Goal: Task Accomplishment & Management: Use online tool/utility

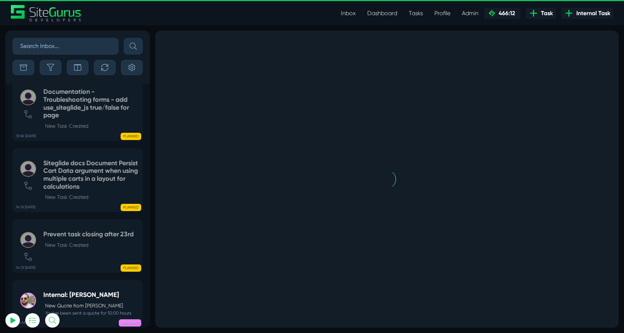
select select "0"
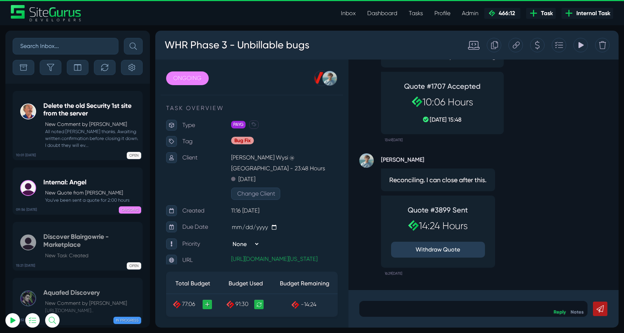
click at [61, 44] on input "text" at bounding box center [66, 46] width 106 height 17
type input "pphk"
click at [124, 38] on button "submit" at bounding box center [133, 46] width 19 height 17
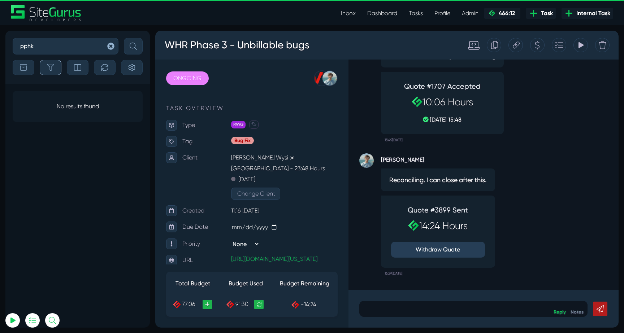
click at [51, 68] on icon "button" at bounding box center [50, 67] width 7 height 7
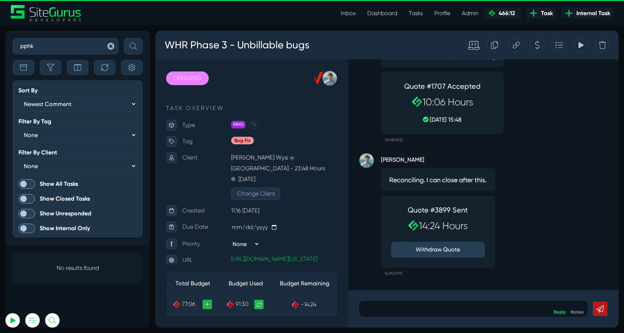
click at [29, 183] on span at bounding box center [26, 184] width 17 height 9
click at [0, 0] on input "Show All Tasks" at bounding box center [0, 0] width 0 height 0
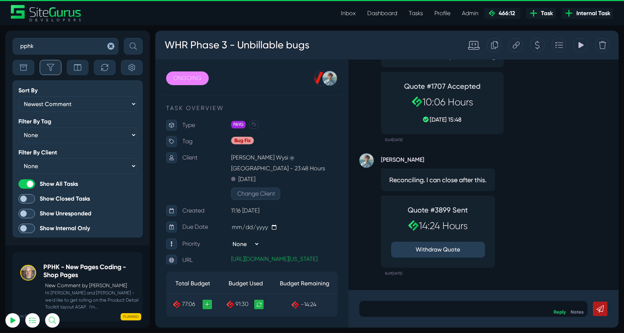
click at [49, 68] on icon "button" at bounding box center [50, 67] width 7 height 7
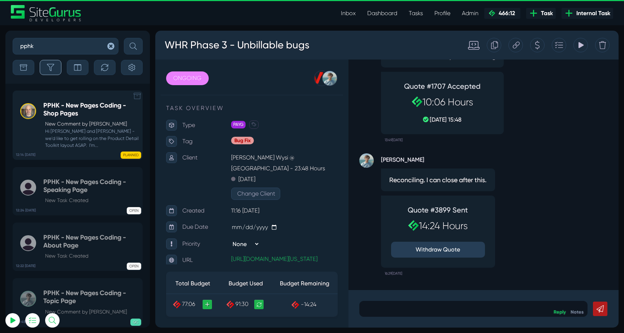
scroll to position [-152, 0]
click at [70, 120] on div "PPHK - New Pages Coding - Shop Pages New Comment by Devon Reehl Hi Matt and Kev…" at bounding box center [90, 125] width 95 height 47
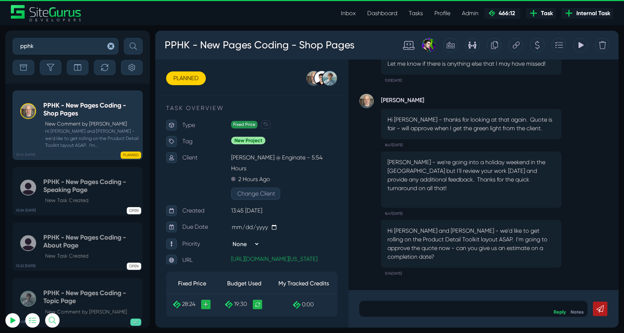
click at [518, 47] on icon at bounding box center [516, 45] width 7 height 14
click at [515, 49] on icon at bounding box center [516, 45] width 7 height 14
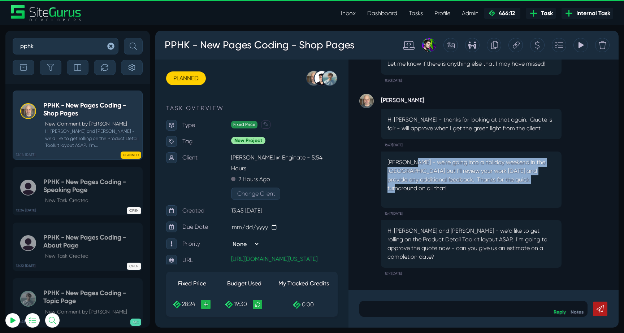
drag, startPoint x: 412, startPoint y: 178, endPoint x: 540, endPoint y: 197, distance: 129.6
click at [540, 193] on p "Kevin - we're going into a holiday weekend in the US but I'll review your work …" at bounding box center [472, 175] width 168 height 35
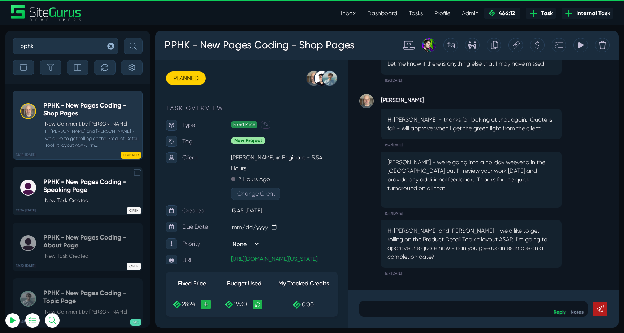
click at [84, 203] on p "New Task Created" at bounding box center [92, 201] width 94 height 8
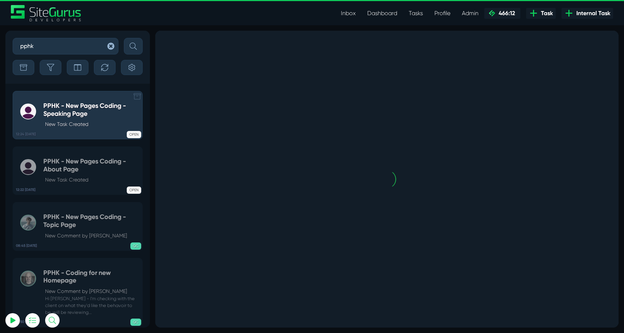
scroll to position [-76, 0]
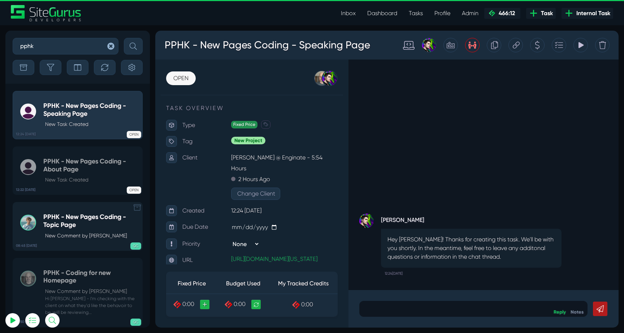
click at [70, 222] on h5 "PPHK - New Pages Coding - Topic Page" at bounding box center [90, 221] width 95 height 16
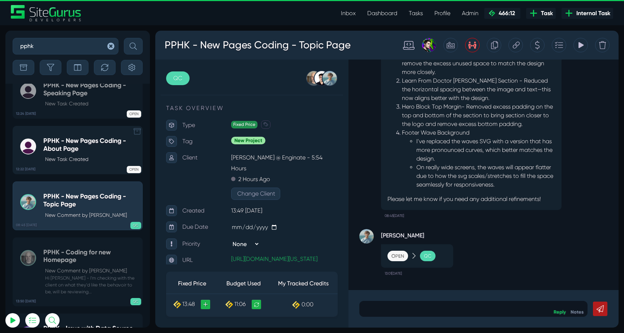
click at [86, 166] on div "OPEN" at bounding box center [105, 168] width 72 height 7
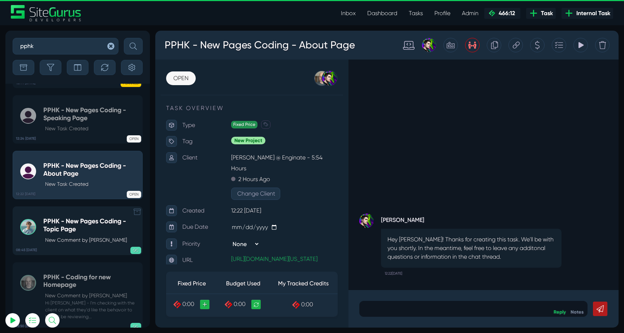
scroll to position [-109, 0]
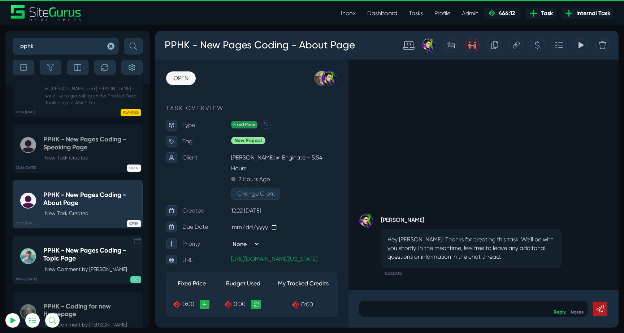
click at [78, 252] on h5 "PPHK - New Pages Coding - Topic Page" at bounding box center [90, 255] width 95 height 16
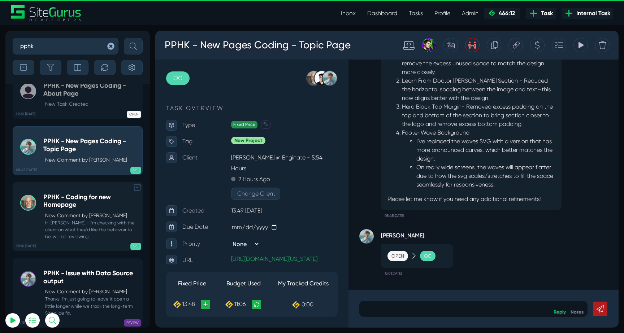
click at [84, 213] on p "New Comment by Devon Reehl" at bounding box center [92, 216] width 94 height 8
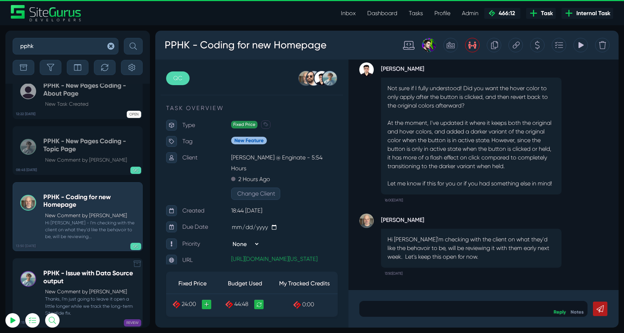
click at [72, 292] on p "New Comment by Matt Jones" at bounding box center [92, 292] width 94 height 8
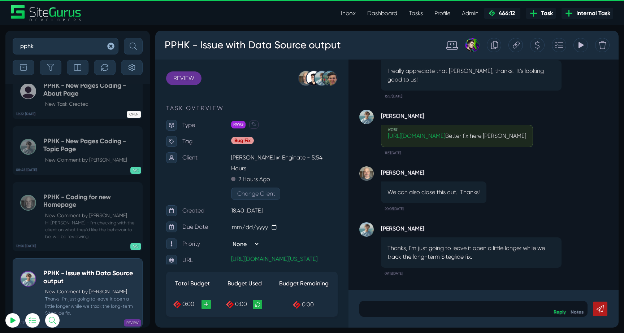
click at [111, 45] on icon "button" at bounding box center [110, 46] width 7 height 7
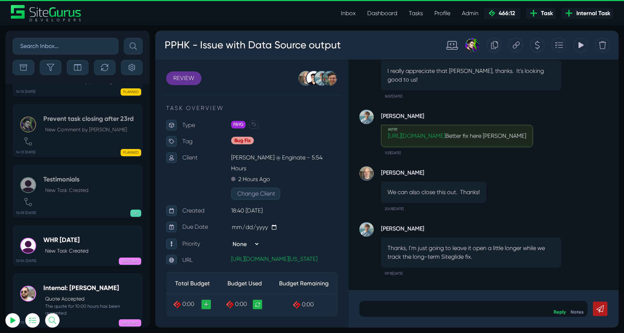
scroll to position [-18234, 0]
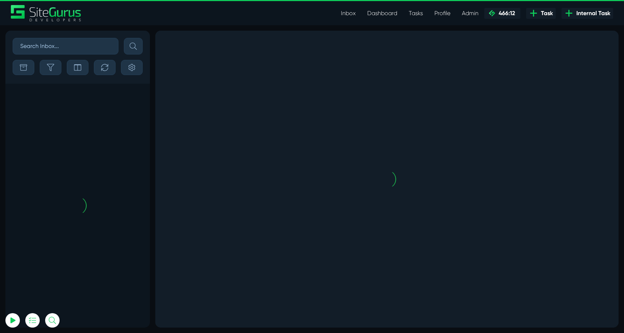
scroll to position [-1893, 0]
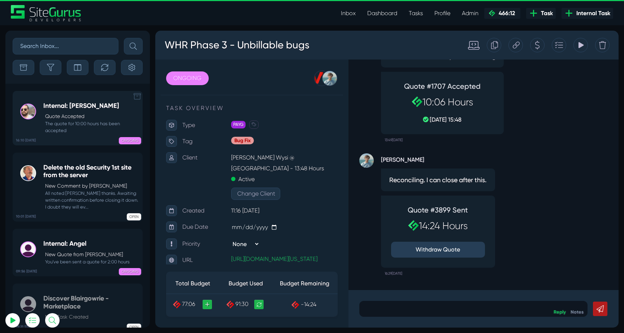
click at [89, 112] on div "Internal: Gary Quote Accepted The quote for 10:00 hours has been accepted" at bounding box center [90, 118] width 95 height 32
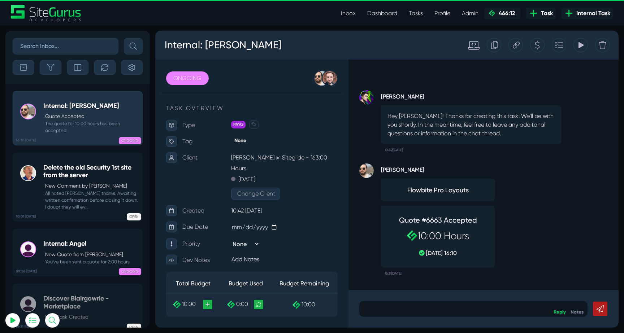
click at [578, 46] on icon at bounding box center [581, 45] width 7 height 14
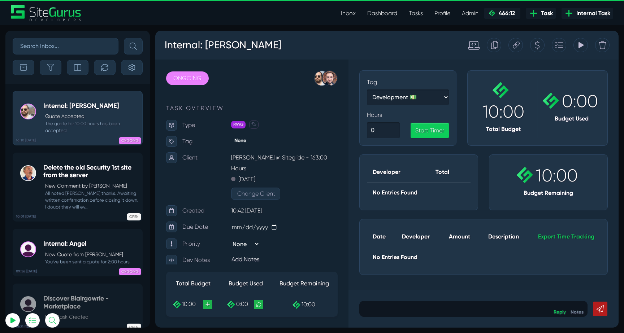
click at [578, 46] on icon at bounding box center [581, 45] width 7 height 14
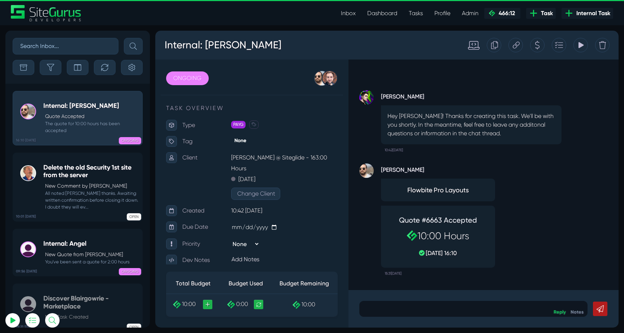
click at [434, 308] on p at bounding box center [473, 309] width 217 height 9
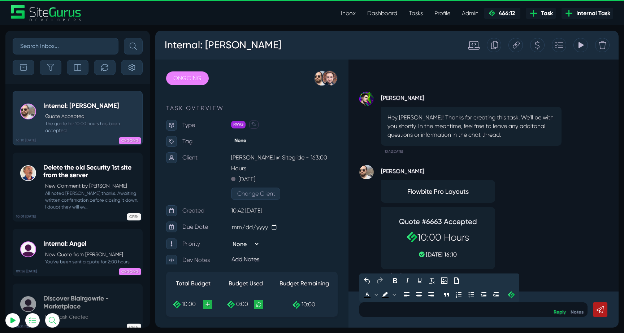
click at [603, 229] on div "Gary Purbrick Flowbite Pro Layouts Quote #6663 Accepted 10:00 Hours 09 Oct, 16:…" at bounding box center [483, 219] width 248 height 124
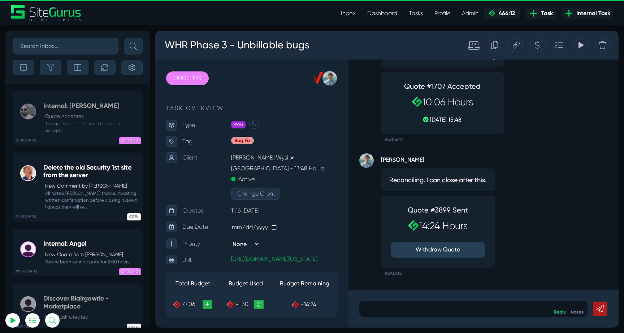
click at [514, 49] on icon at bounding box center [516, 45] width 7 height 14
click at [304, 43] on h3 "WHR Phase 3 - Unbillable bugs" at bounding box center [237, 45] width 146 height 19
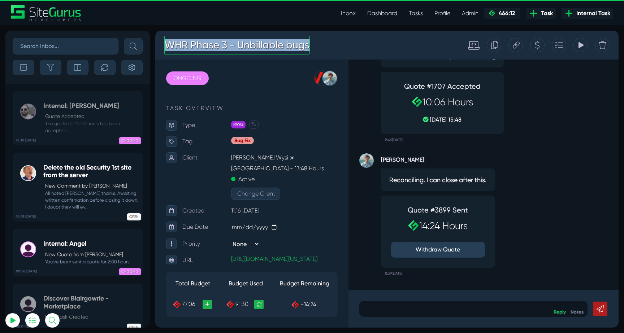
copy h3 "WHR Phase 3 - Unbillable bugs"
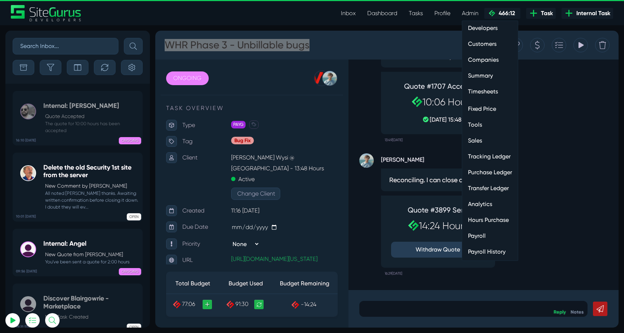
click at [497, 217] on link "Hours Purchase" at bounding box center [490, 220] width 56 height 14
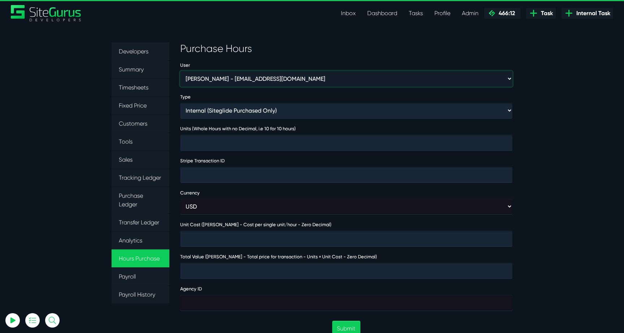
click at [297, 82] on select "[PERSON_NAME] - [EMAIL_ADDRESS][DOMAIN_NAME] [PERSON_NAME] - [EMAIL_ADDRESS][DO…" at bounding box center [346, 79] width 332 height 16
select select "368"
click at [180, 71] on select "[PERSON_NAME] - [EMAIL_ADDRESS][DOMAIN_NAME] [PERSON_NAME] - [EMAIL_ADDRESS][DO…" at bounding box center [346, 79] width 332 height 16
type input "1"
type input "4000"
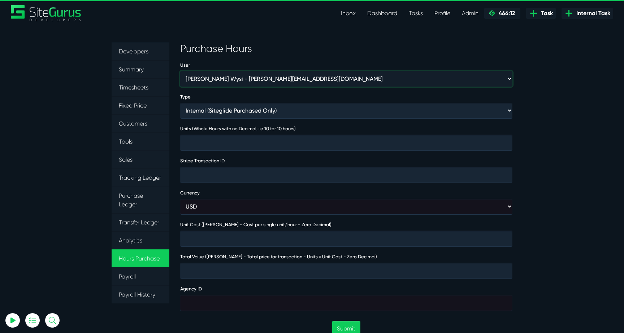
type input "4000"
type input "474032"
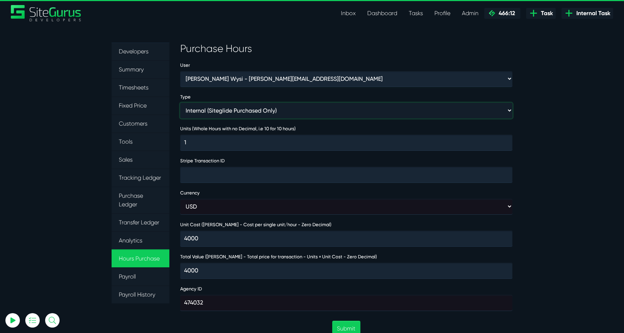
click at [256, 105] on select "Internal (Siteglide Purchased Only) Paid in Full (Ad-Hoc) Subscription (Subscri…" at bounding box center [346, 111] width 332 height 16
click at [180, 103] on select "Internal (Siteglide Purchased Only) Paid in Full (Ad-Hoc) Subscription (Subscri…" at bounding box center [346, 111] width 332 height 16
click at [223, 113] on select "Internal (Siteglide Purchased Only) Paid in Full (Ad-Hoc) Subscription (Subscri…" at bounding box center [346, 111] width 332 height 16
select select "INTERNAL"
click at [180, 103] on select "Internal (Siteglide Purchased Only) Paid in Full (Ad-Hoc) Subscription (Subscri…" at bounding box center [346, 111] width 332 height 16
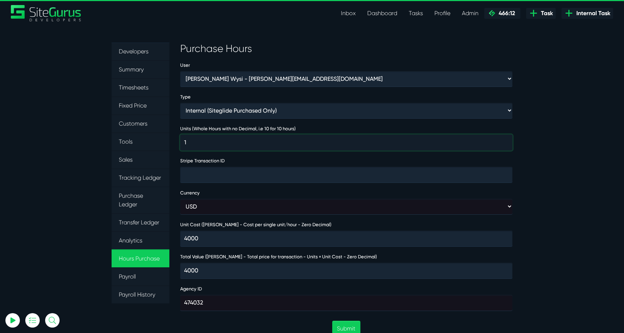
click at [197, 137] on input "1" at bounding box center [346, 143] width 332 height 16
type input "10"
type input "40000"
type input "10"
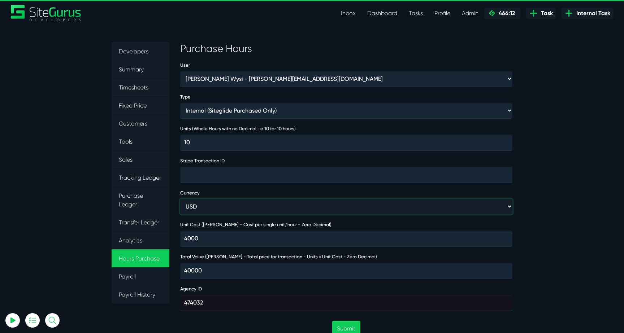
click at [219, 205] on select "USD GBP AUD" at bounding box center [346, 207] width 332 height 16
select select "gbp"
click at [180, 199] on select "USD GBP AUD" at bounding box center [346, 207] width 332 height 16
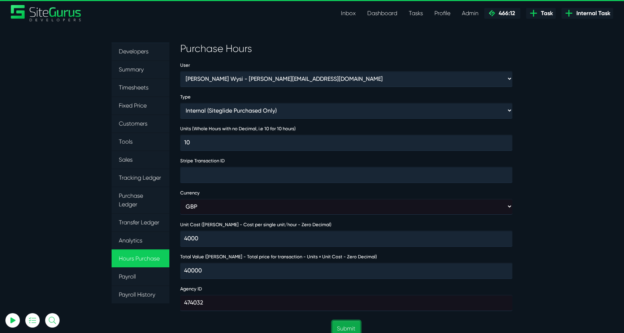
click at [347, 323] on button "Submit" at bounding box center [346, 329] width 28 height 16
click at [371, 123] on form "User [PERSON_NAME] - [EMAIL_ADDRESS][DOMAIN_NAME] [PERSON_NAME] - [EMAIL_ADDRES…" at bounding box center [346, 323] width 332 height 525
